Goal: Task Accomplishment & Management: Complete application form

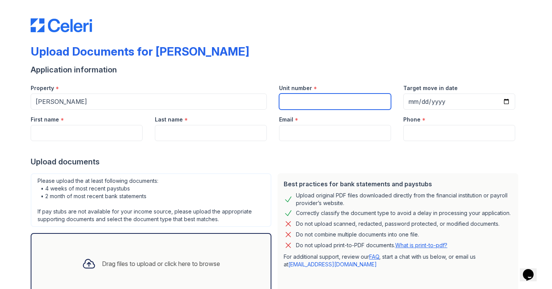
click at [306, 97] on input "Unit number" at bounding box center [335, 102] width 112 height 16
type input "31A"
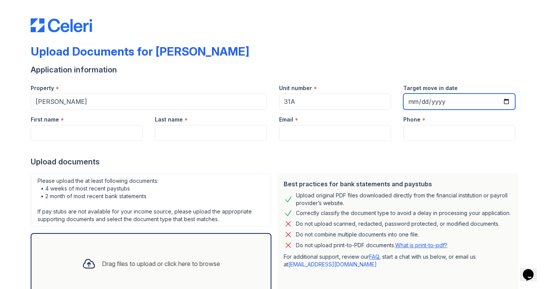
click at [505, 99] on input "Target move in date" at bounding box center [459, 102] width 112 height 16
type input "[DATE]"
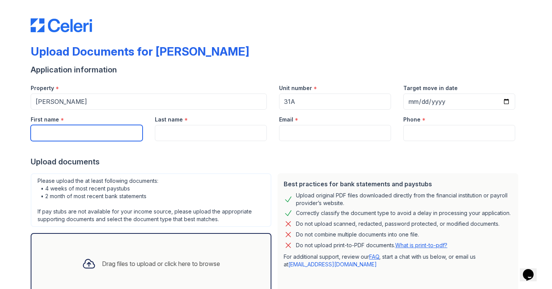
click at [127, 133] on input "First name" at bounding box center [87, 133] width 112 height 16
type input "[PERSON_NAME]"
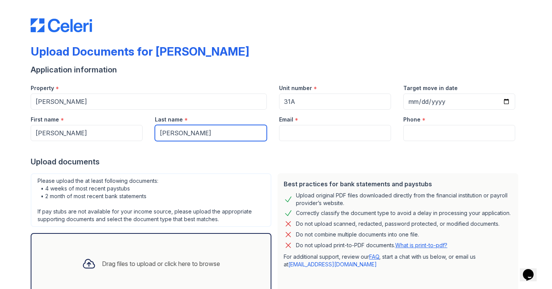
type input "[PERSON_NAME]"
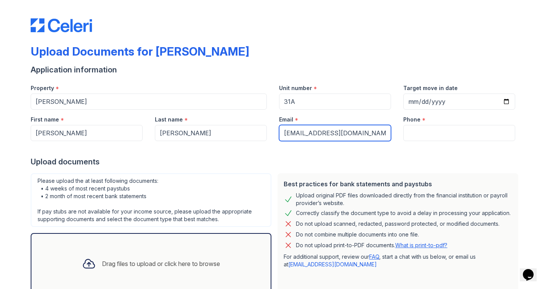
type input "[EMAIL_ADDRESS][DOMAIN_NAME]"
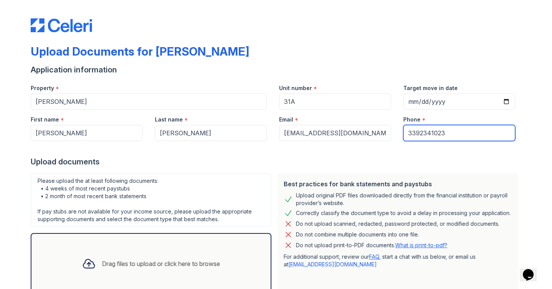
type input "3392341023"
click at [190, 158] on div "Upload documents" at bounding box center [276, 161] width 491 height 11
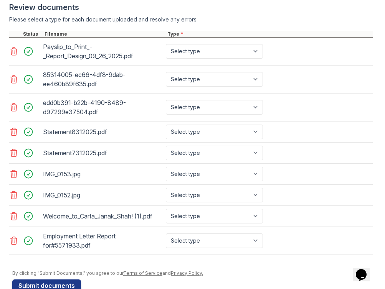
scroll to position [396, 0]
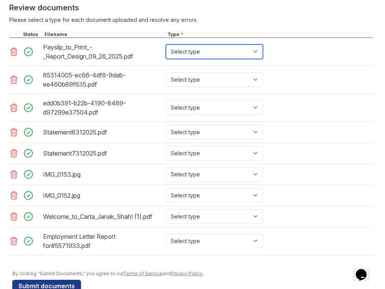
click at [210, 48] on select "Select type Paystub Bank Statement Offer Letter Tax Documents Benefit Award Let…" at bounding box center [214, 51] width 97 height 15
select select "paystub"
click at [166, 44] on select "Select type Paystub Bank Statement Offer Letter Tax Documents Benefit Award Let…" at bounding box center [214, 51] width 97 height 15
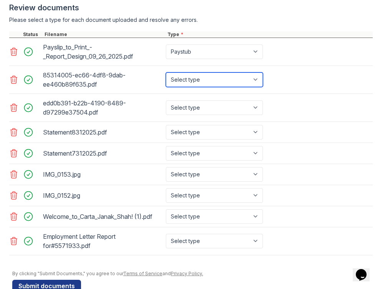
click at [201, 77] on select "Select type Paystub Bank Statement Offer Letter Tax Documents Benefit Award Let…" at bounding box center [214, 79] width 97 height 15
select select "bank_statement"
click at [166, 72] on select "Select type Paystub Bank Statement Offer Letter Tax Documents Benefit Award Let…" at bounding box center [214, 79] width 97 height 15
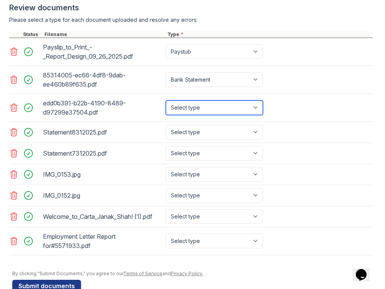
click at [189, 105] on select "Select type Paystub Bank Statement Offer Letter Tax Documents Benefit Award Let…" at bounding box center [214, 107] width 97 height 15
select select "bank_statement"
click at [166, 100] on select "Select type Paystub Bank Statement Offer Letter Tax Documents Benefit Award Let…" at bounding box center [214, 107] width 97 height 15
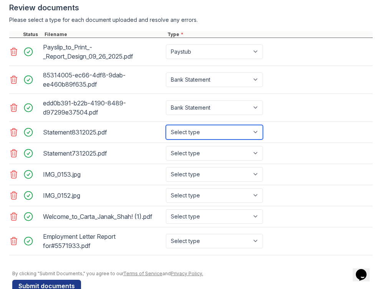
click at [184, 133] on select "Select type Paystub Bank Statement Offer Letter Tax Documents Benefit Award Let…" at bounding box center [214, 132] width 97 height 15
select select "investment_account_statement"
click at [166, 125] on select "Select type Paystub Bank Statement Offer Letter Tax Documents Benefit Award Let…" at bounding box center [214, 132] width 97 height 15
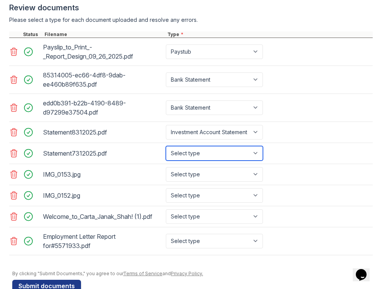
click at [191, 155] on select "Select type Paystub Bank Statement Offer Letter Tax Documents Benefit Award Let…" at bounding box center [214, 153] width 97 height 15
select select "investment_account_statement"
click at [166, 146] on select "Select type Paystub Bank Statement Offer Letter Tax Documents Benefit Award Let…" at bounding box center [214, 153] width 97 height 15
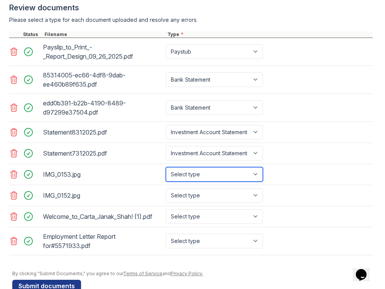
click at [193, 174] on select "Select type Paystub Bank Statement Offer Letter Tax Documents Benefit Award Let…" at bounding box center [214, 174] width 97 height 15
select select "other"
click at [166, 167] on select "Select type Paystub Bank Statement Offer Letter Tax Documents Benefit Award Let…" at bounding box center [214, 174] width 97 height 15
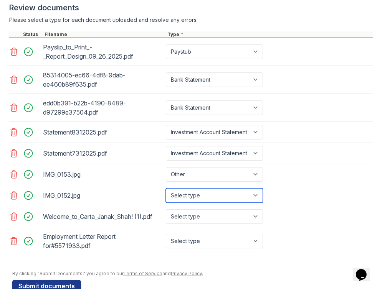
click at [191, 197] on select "Select type Paystub Bank Statement Offer Letter Tax Documents Benefit Award Let…" at bounding box center [214, 195] width 97 height 15
select select "other"
click at [166, 188] on select "Select type Paystub Bank Statement Offer Letter Tax Documents Benefit Award Let…" at bounding box center [214, 195] width 97 height 15
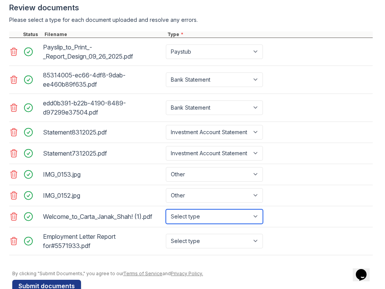
click at [194, 215] on select "Select type Paystub Bank Statement Offer Letter Tax Documents Benefit Award Let…" at bounding box center [214, 216] width 97 height 15
select select "offer_letter"
click at [166, 209] on select "Select type Paystub Bank Statement Offer Letter Tax Documents Benefit Award Let…" at bounding box center [214, 216] width 97 height 15
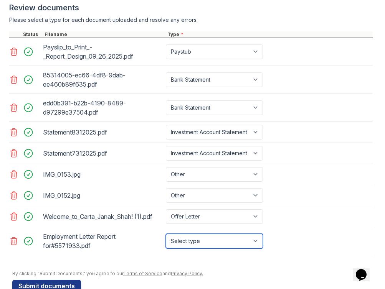
click at [193, 239] on select "Select type Paystub Bank Statement Offer Letter Tax Documents Benefit Award Let…" at bounding box center [214, 241] width 97 height 15
select select "other"
click at [166, 234] on select "Select type Paystub Bank Statement Offer Letter Tax Documents Benefit Award Let…" at bounding box center [214, 241] width 97 height 15
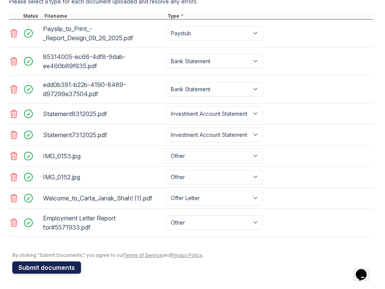
click at [70, 266] on button "Submit documents" at bounding box center [46, 267] width 69 height 12
